Goal: Transaction & Acquisition: Book appointment/travel/reservation

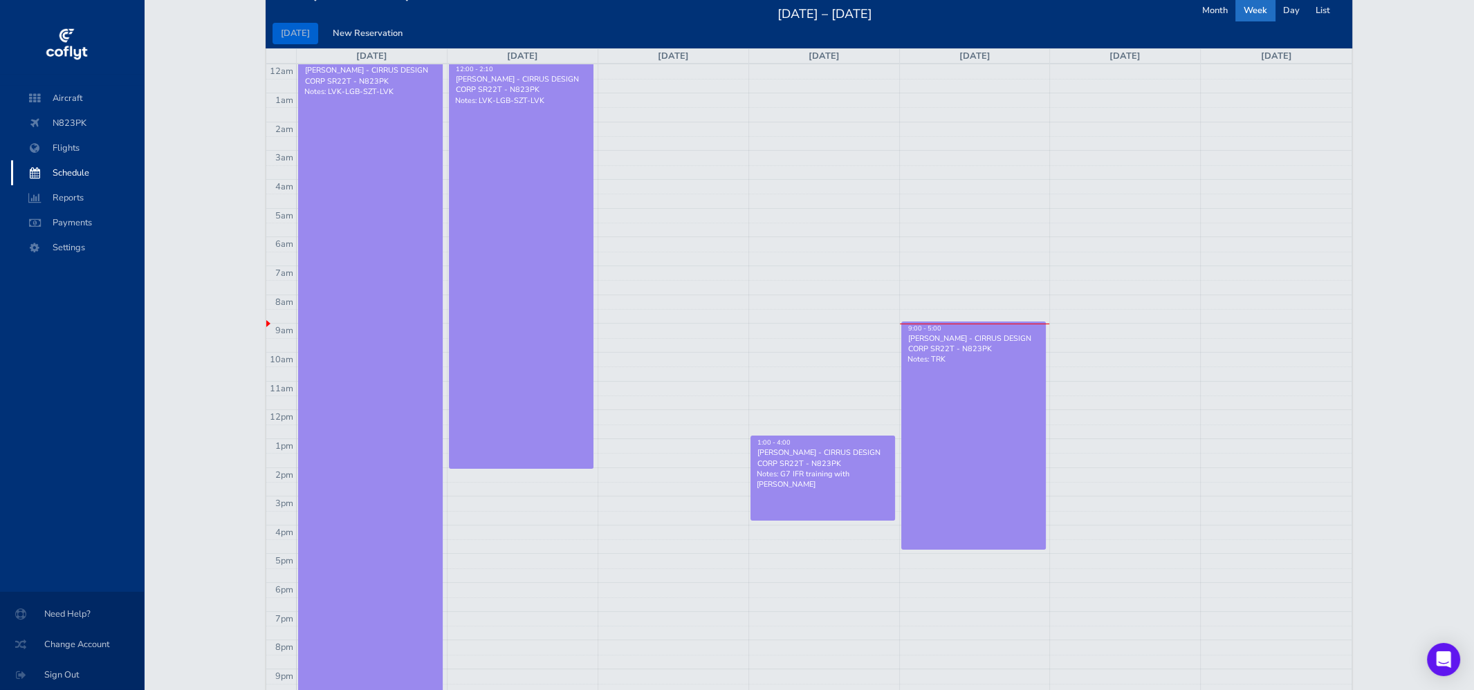
scroll to position [181, 0]
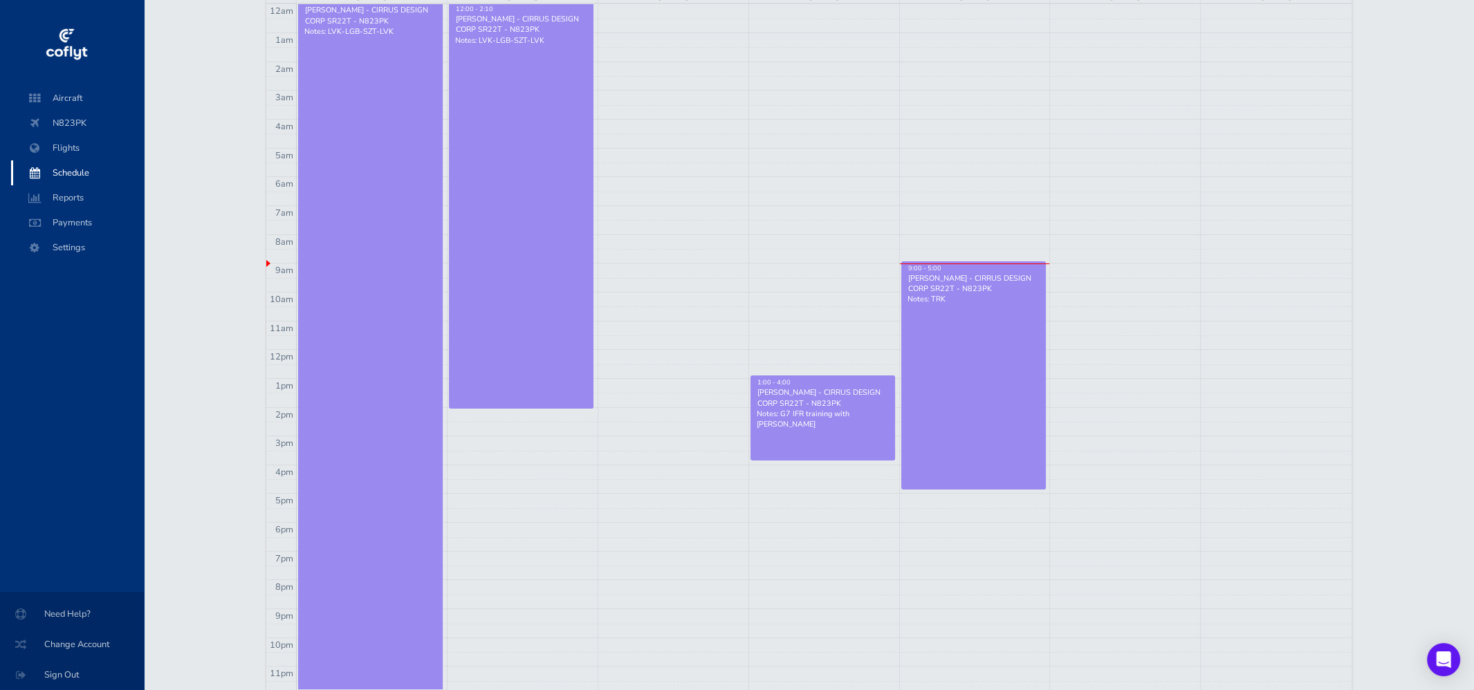
click at [1005, 501] on td at bounding box center [824, 501] width 1055 height 15
click at [934, 503] on td at bounding box center [824, 501] width 1055 height 15
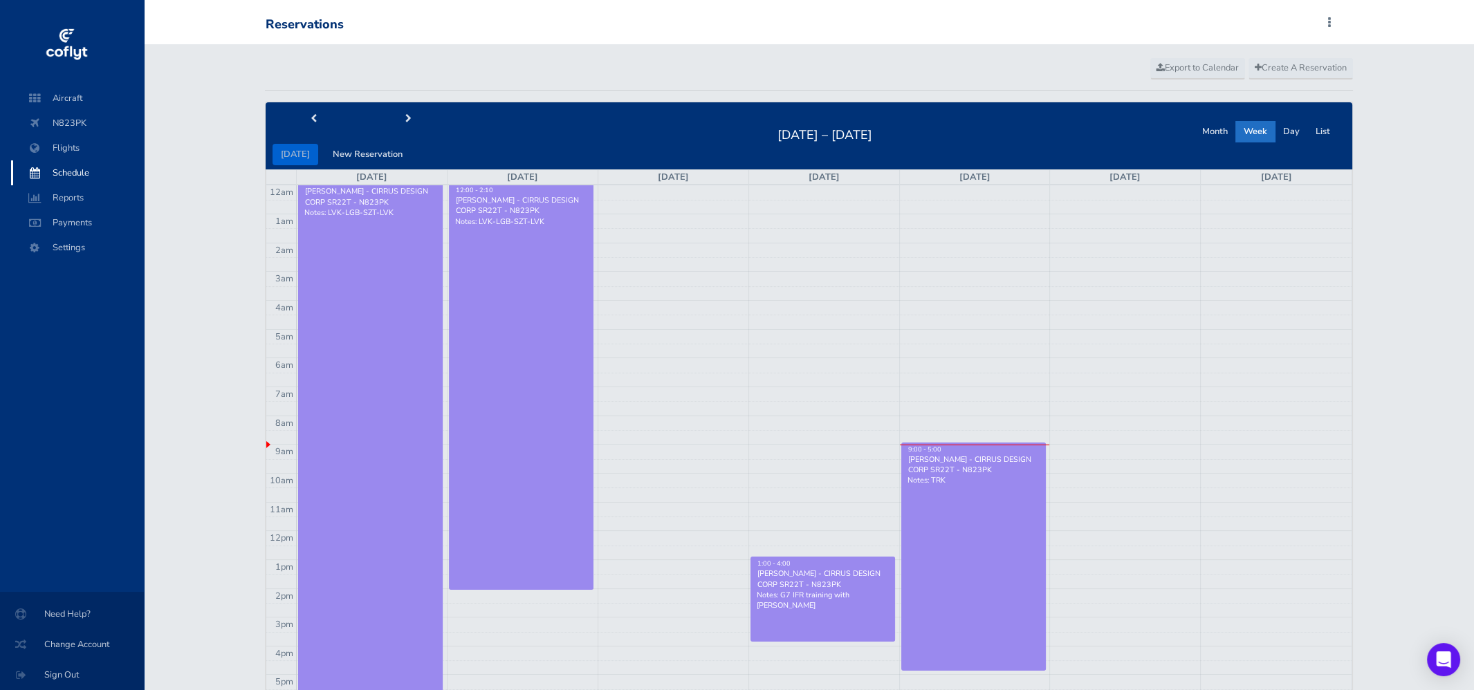
click at [1278, 57] on div "Create A Reservation Export to Calendar today New Reservation Aug 24 – 30, 2025…" at bounding box center [808, 460] width 1109 height 833
click at [1282, 67] on span "Create A Reservation" at bounding box center [1300, 68] width 92 height 12
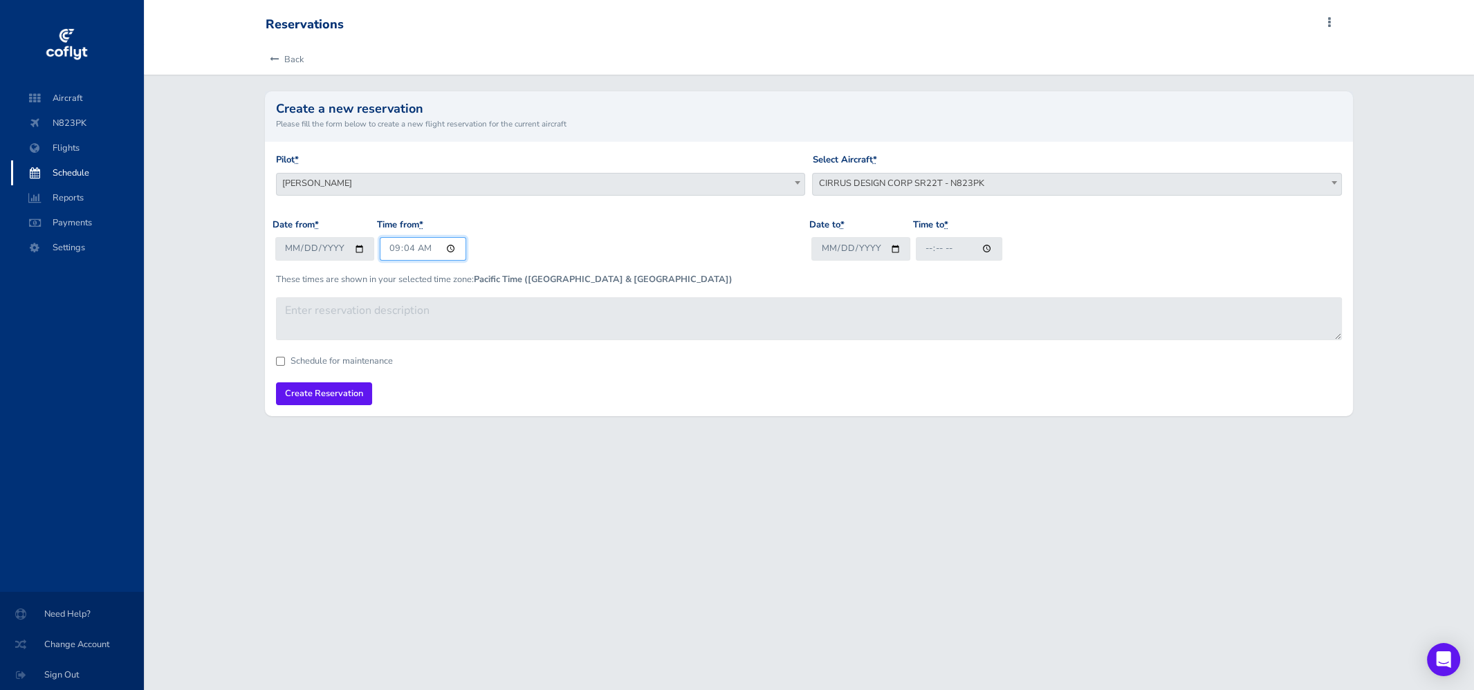
click at [431, 252] on input "09:04" at bounding box center [423, 248] width 86 height 23
click at [395, 248] on input "09:04" at bounding box center [423, 248] width 86 height 23
type input "17:00"
click at [839, 250] on input "Date to *" at bounding box center [860, 248] width 99 height 23
click at [832, 250] on input "Date to *" at bounding box center [860, 248] width 99 height 23
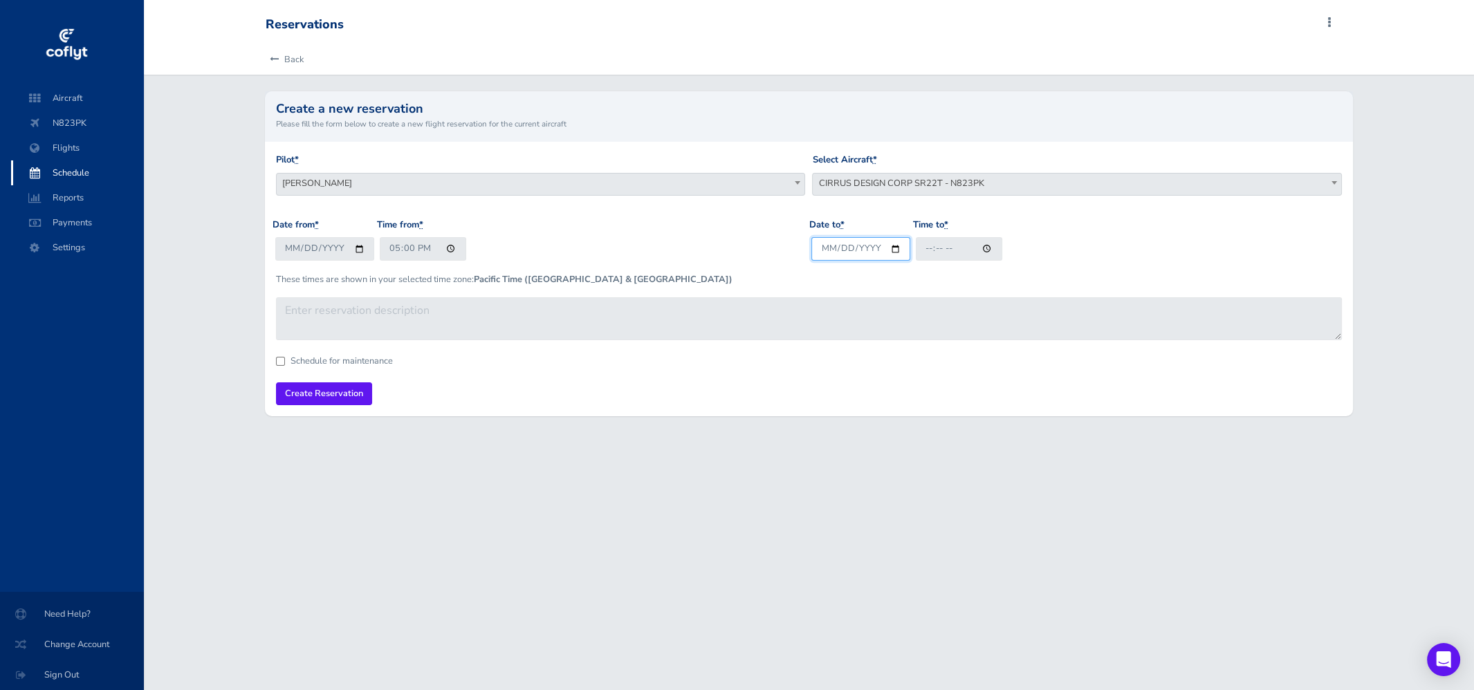
click at [898, 251] on input "Date to *" at bounding box center [860, 248] width 99 height 23
type input "[DATE]"
click at [929, 253] on input "Time to *" at bounding box center [959, 248] width 86 height 23
type input "19:00"
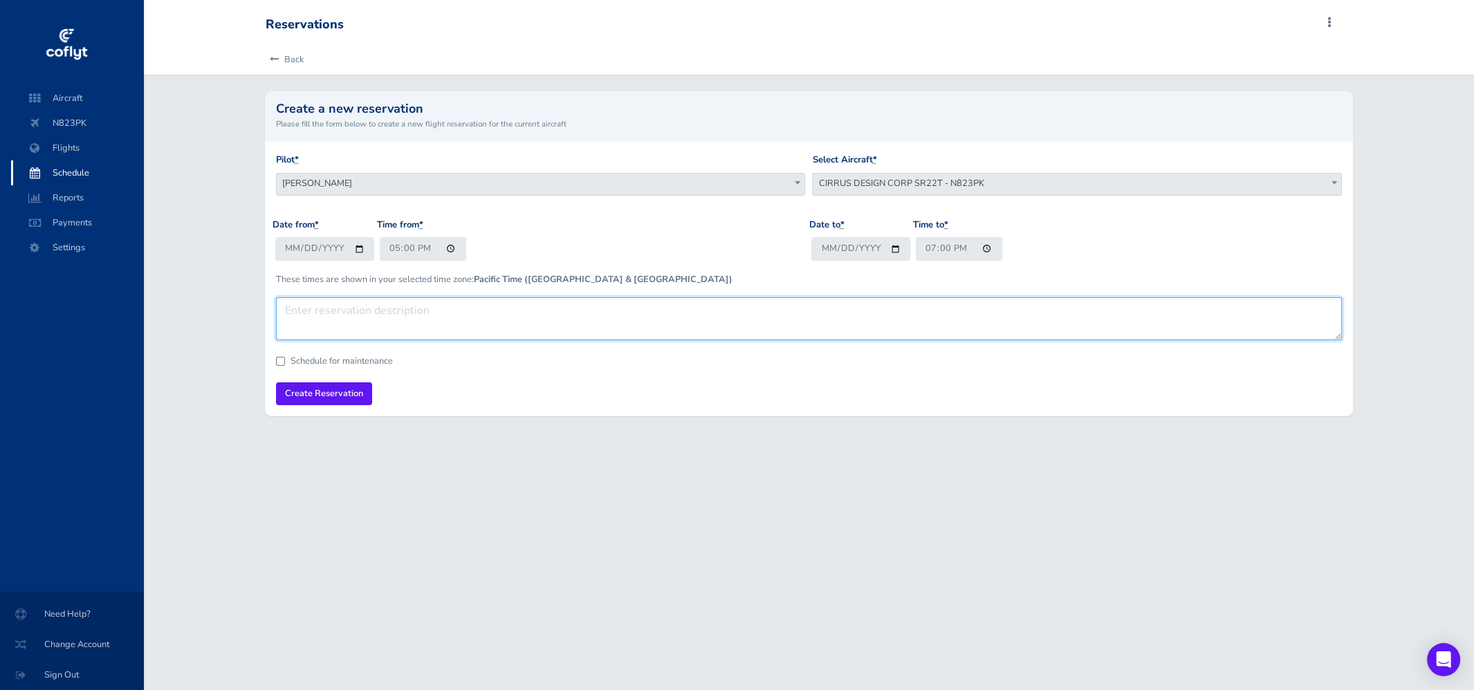
click at [371, 318] on textarea at bounding box center [809, 318] width 1066 height 43
type textarea "G7 training with [PERSON_NAME]"
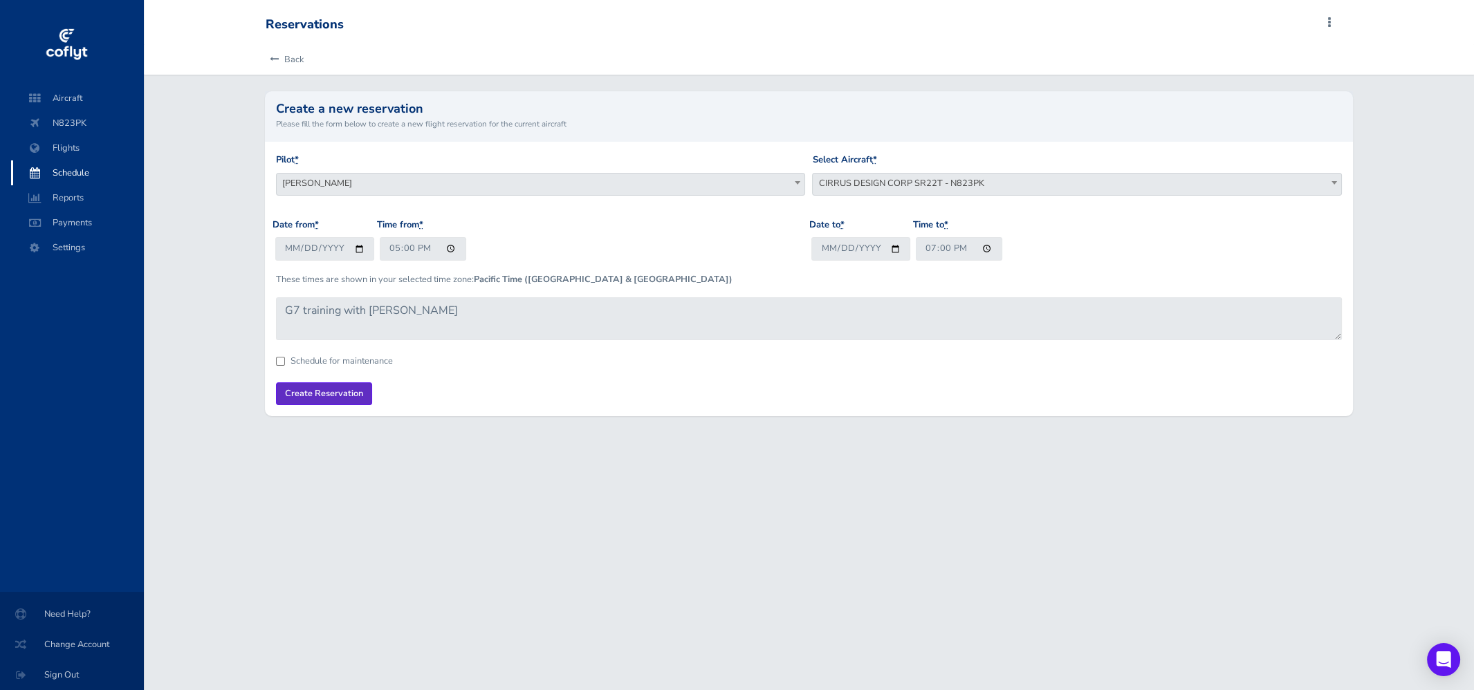
click at [332, 392] on input "Create Reservation" at bounding box center [324, 393] width 96 height 23
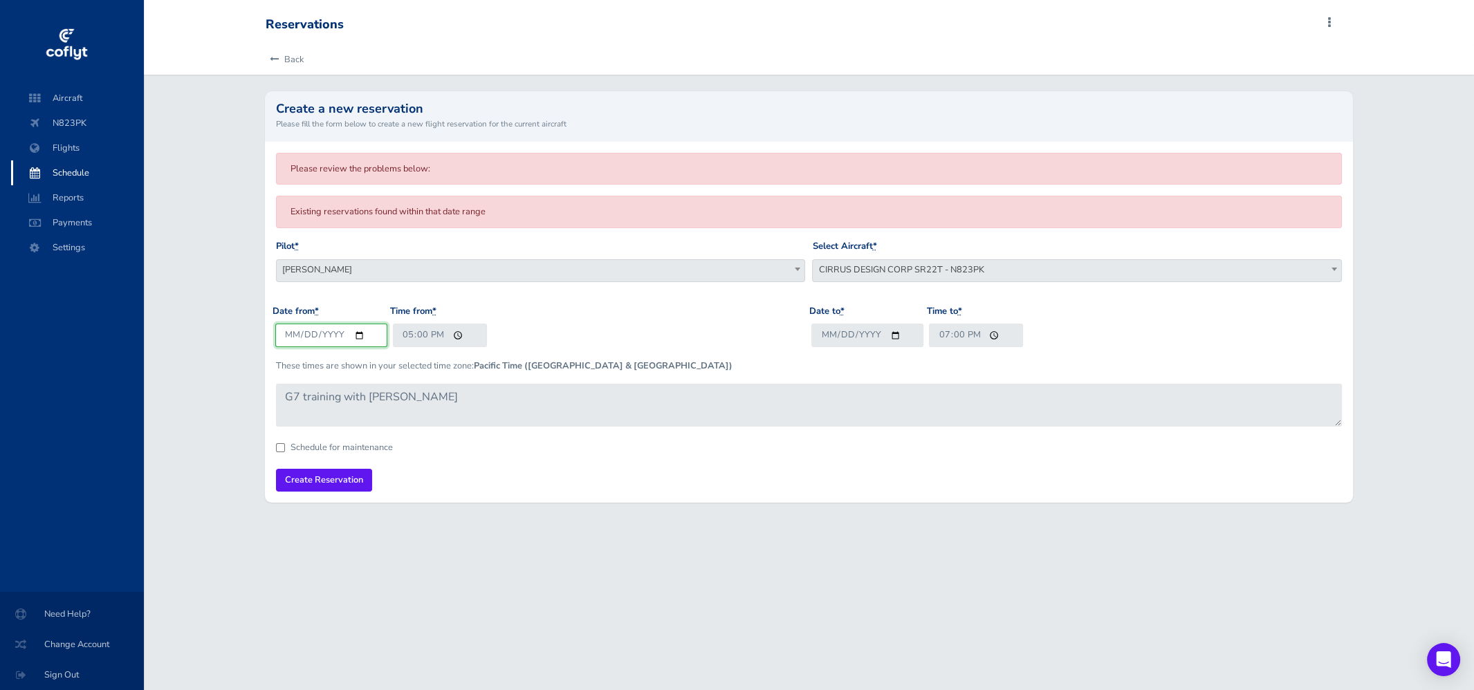
click at [335, 336] on input "[DATE]" at bounding box center [331, 335] width 112 height 23
click at [355, 334] on input "[DATE]" at bounding box center [331, 335] width 112 height 23
click at [820, 482] on form "Please review the problems below: Existing reservations found within that date …" at bounding box center [809, 322] width 1066 height 339
click at [414, 335] on input "17:00" at bounding box center [440, 335] width 94 height 23
type input "17:01"
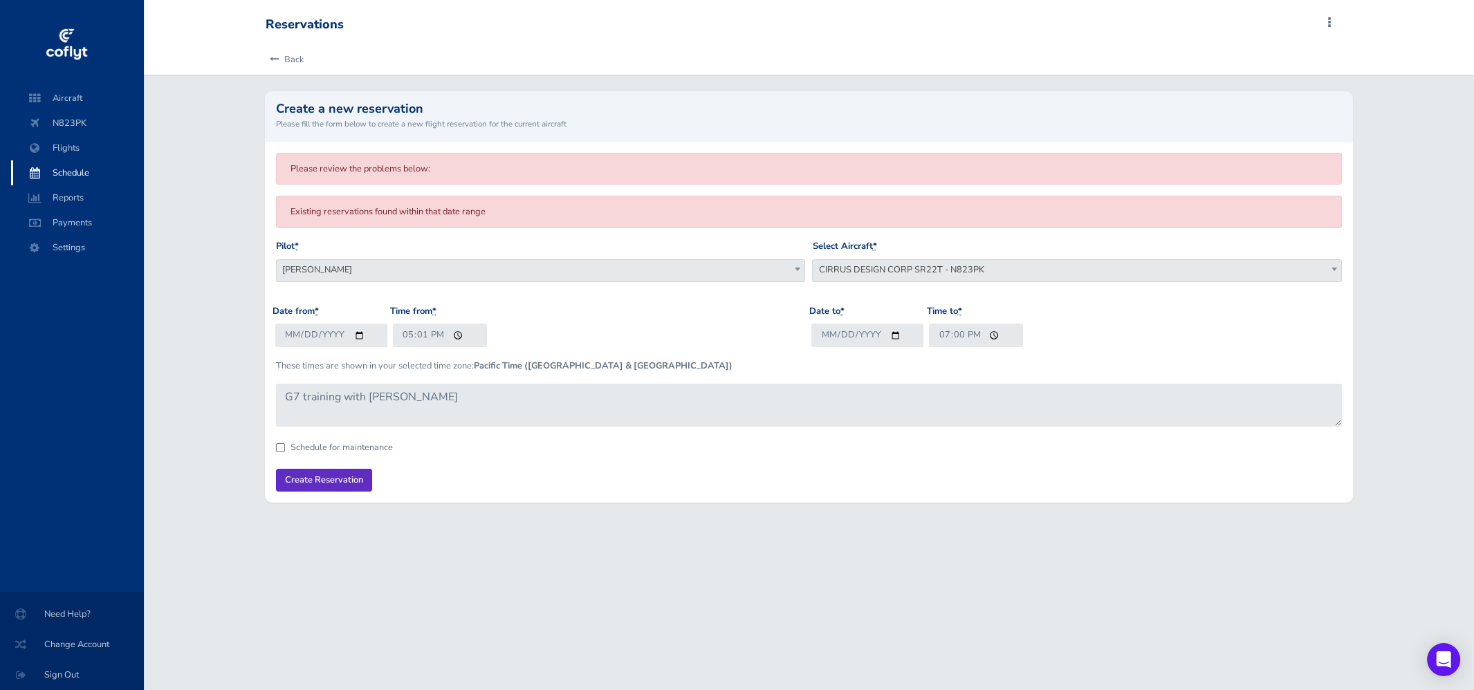
click at [350, 479] on input "Create Reservation" at bounding box center [324, 480] width 96 height 23
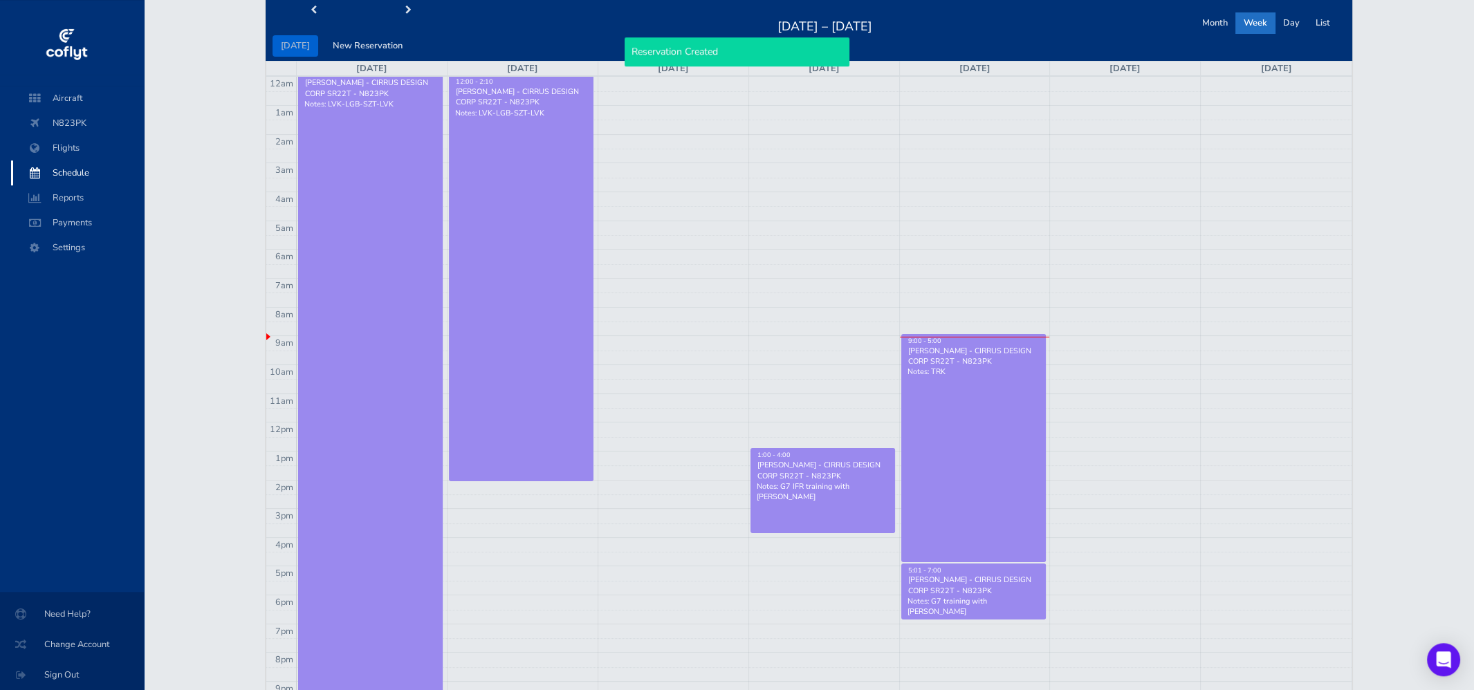
scroll to position [127, 0]
